Goal: Contribute content: Add original content to the website for others to see

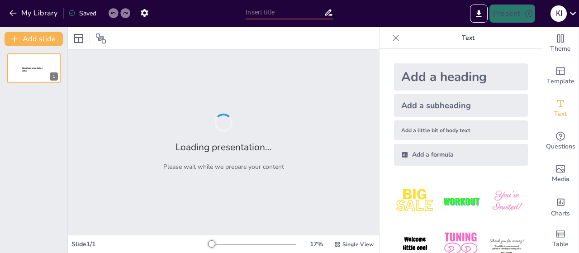
type input "Imported الاسموزية.pptx"
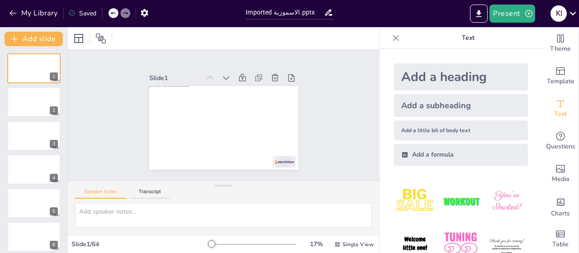
click at [416, 76] on div "Add a heading" at bounding box center [461, 76] width 134 height 27
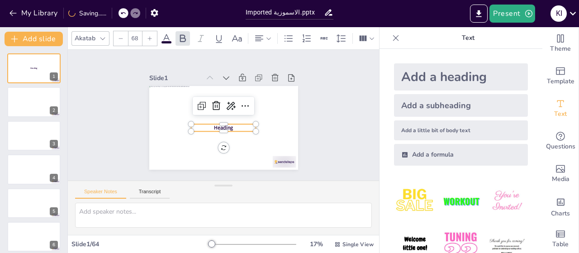
click at [223, 125] on span "Heading" at bounding box center [219, 127] width 20 height 13
click at [226, 109] on span "Heading" at bounding box center [227, 103] width 20 height 13
click at [226, 126] on span "Heading" at bounding box center [218, 126] width 20 height 14
click at [226, 126] on span "Heading" at bounding box center [219, 127] width 20 height 13
click at [223, 126] on span "Heading" at bounding box center [217, 126] width 20 height 16
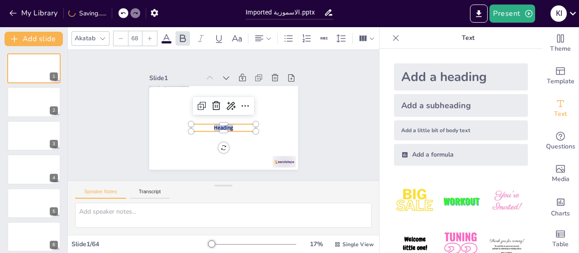
click at [222, 126] on span "Heading" at bounding box center [213, 122] width 17 height 19
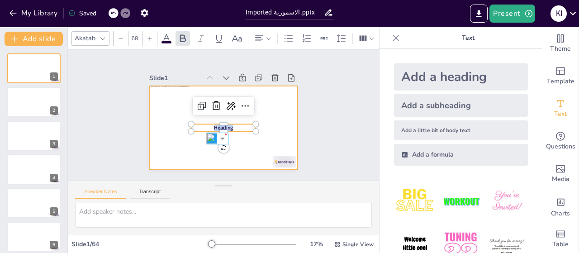
click at [270, 109] on div at bounding box center [223, 128] width 149 height 84
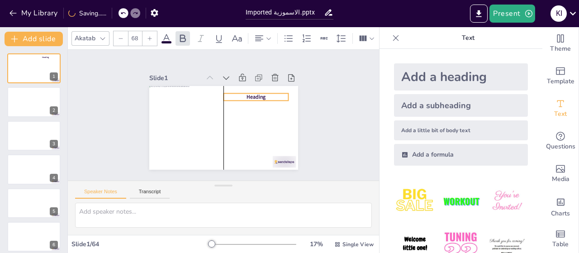
drag, startPoint x: 229, startPoint y: 124, endPoint x: 263, endPoint y: 94, distance: 46.1
click at [263, 102] on p "Heading" at bounding box center [257, 130] width 44 height 57
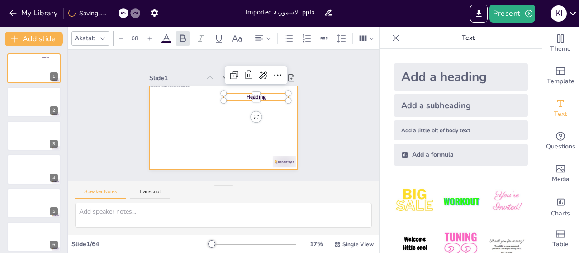
click at [261, 107] on div at bounding box center [218, 126] width 170 height 137
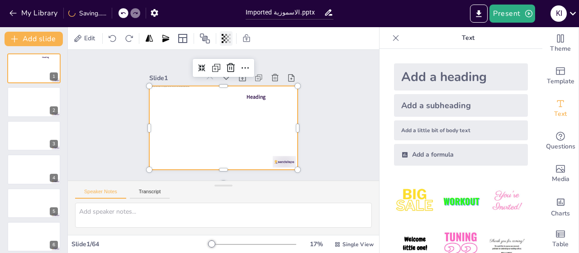
click at [231, 36] on icon at bounding box center [226, 38] width 9 height 9
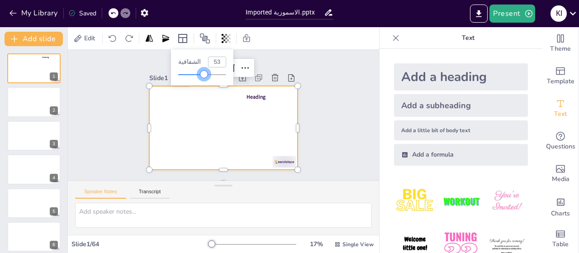
type input "100"
drag, startPoint x: 223, startPoint y: 72, endPoint x: 249, endPoint y: 77, distance: 27.2
click at [249, 77] on body "My Library Saving...... Imported الاسموزية.pptx Present k i Document fonts Akat…" at bounding box center [289, 126] width 579 height 253
click at [163, 40] on icon at bounding box center [165, 37] width 7 height 7
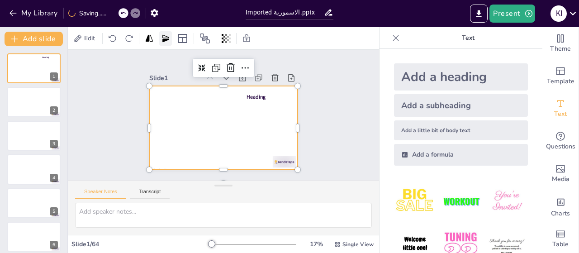
click at [163, 41] on icon at bounding box center [165, 37] width 7 height 7
click at [202, 38] on icon at bounding box center [205, 38] width 11 height 11
